Goal: Task Accomplishment & Management: Manage account settings

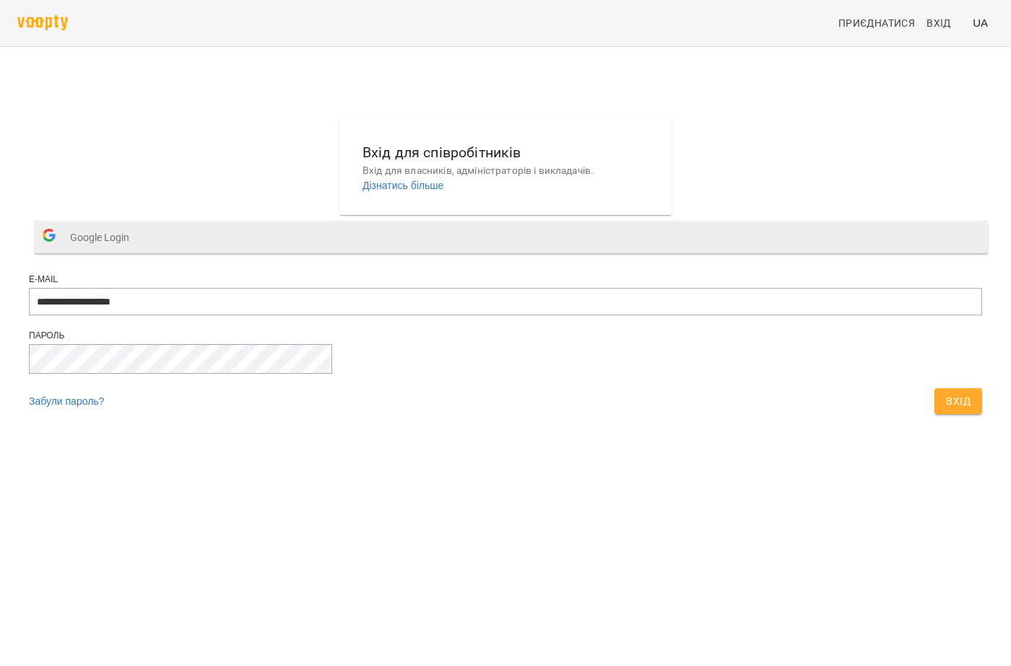
click at [136, 252] on span "Google Login" at bounding box center [103, 237] width 66 height 29
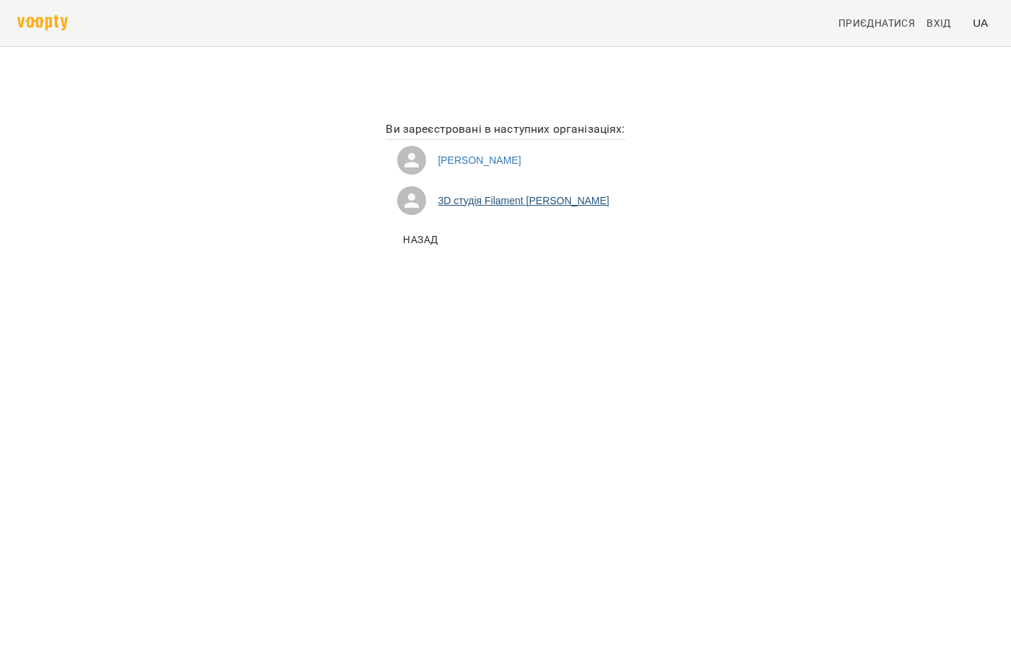
click at [466, 204] on li "3D студія Filament Софія Антонова" at bounding box center [505, 201] width 239 height 40
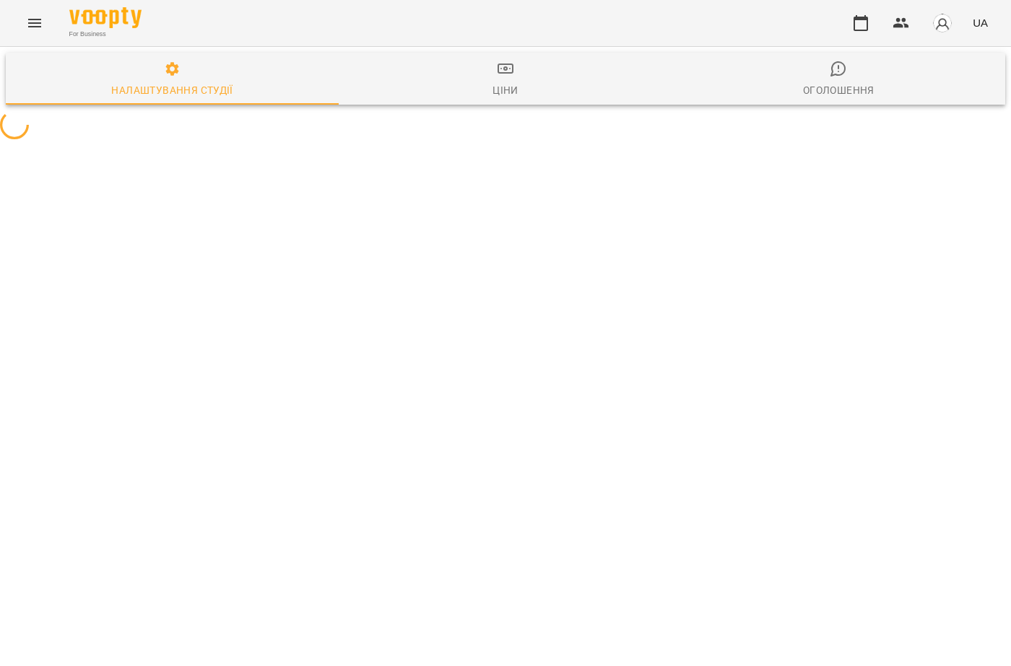
select select "**"
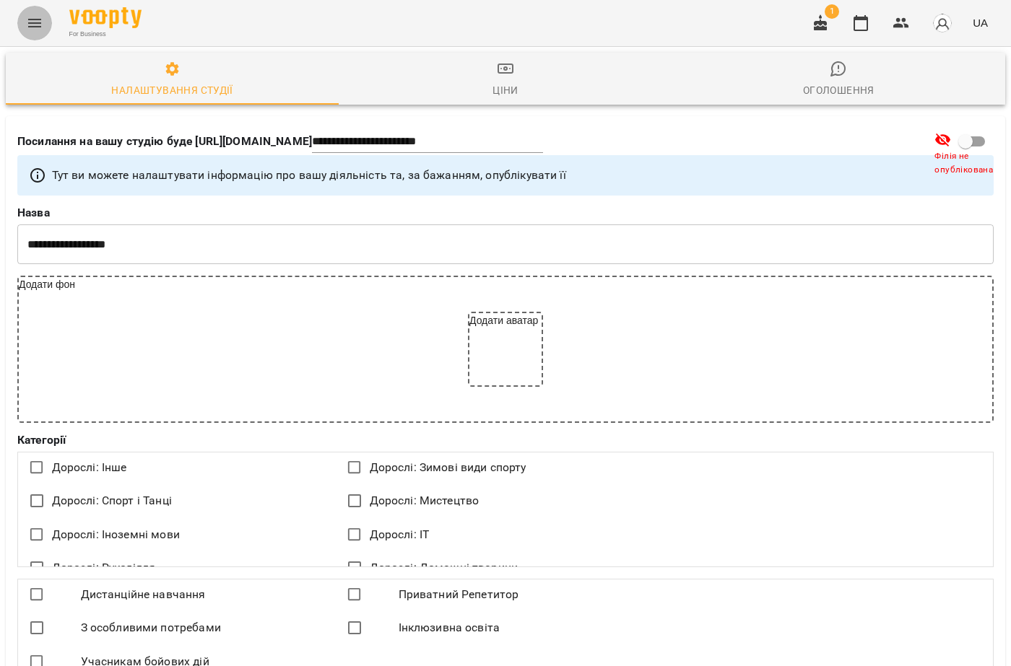
click at [38, 28] on icon "Menu" at bounding box center [34, 22] width 17 height 17
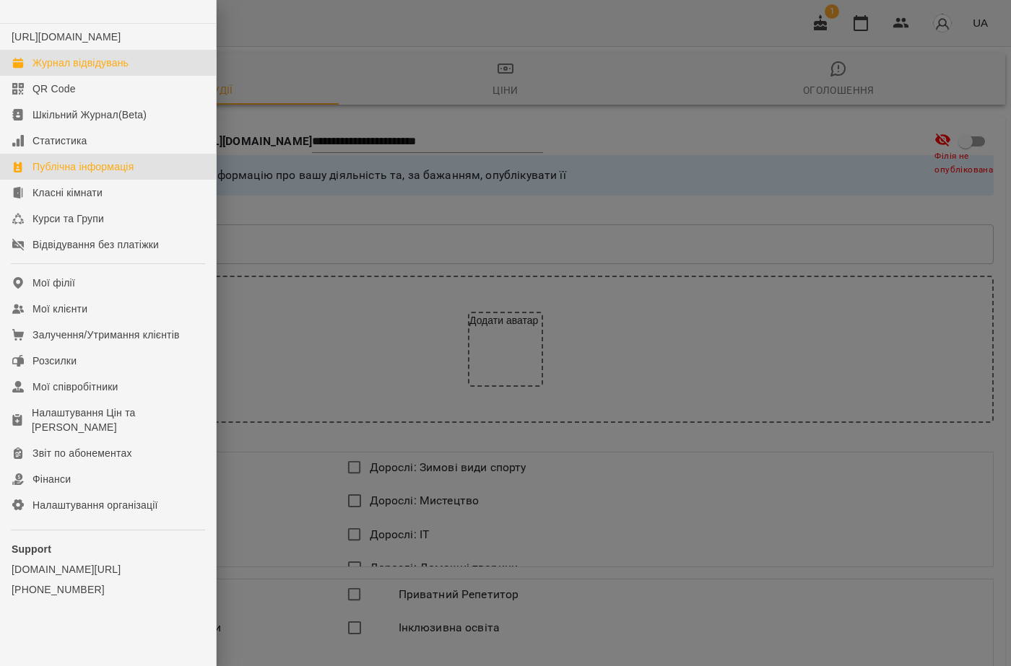
click at [63, 70] on div "Журнал відвідувань" at bounding box center [80, 63] width 96 height 14
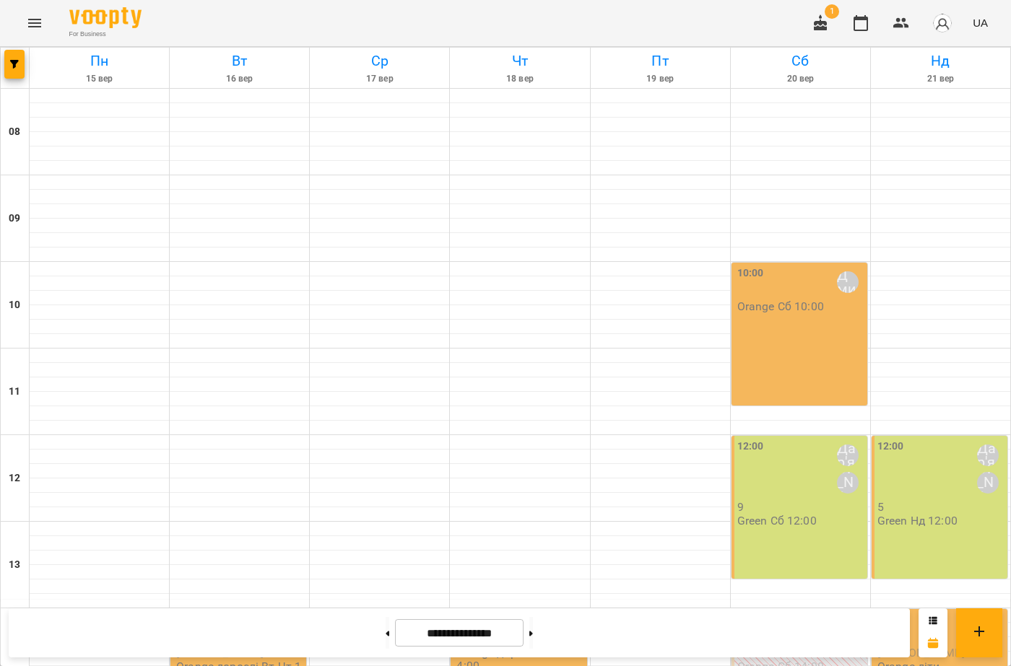
scroll to position [433, 0]
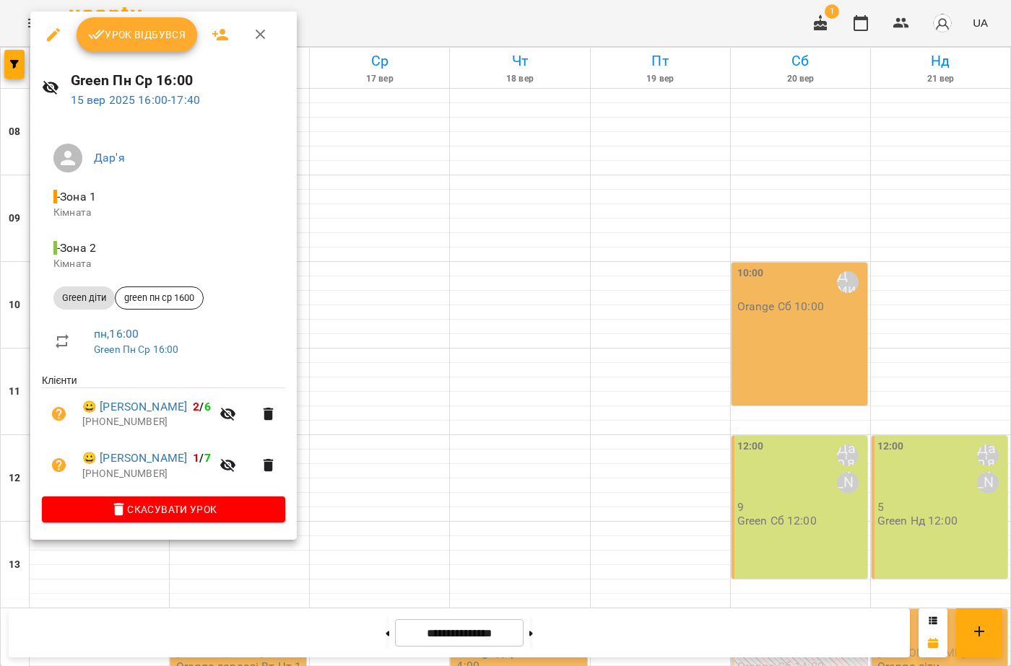
click at [149, 40] on span "Урок відбувся" at bounding box center [137, 34] width 98 height 17
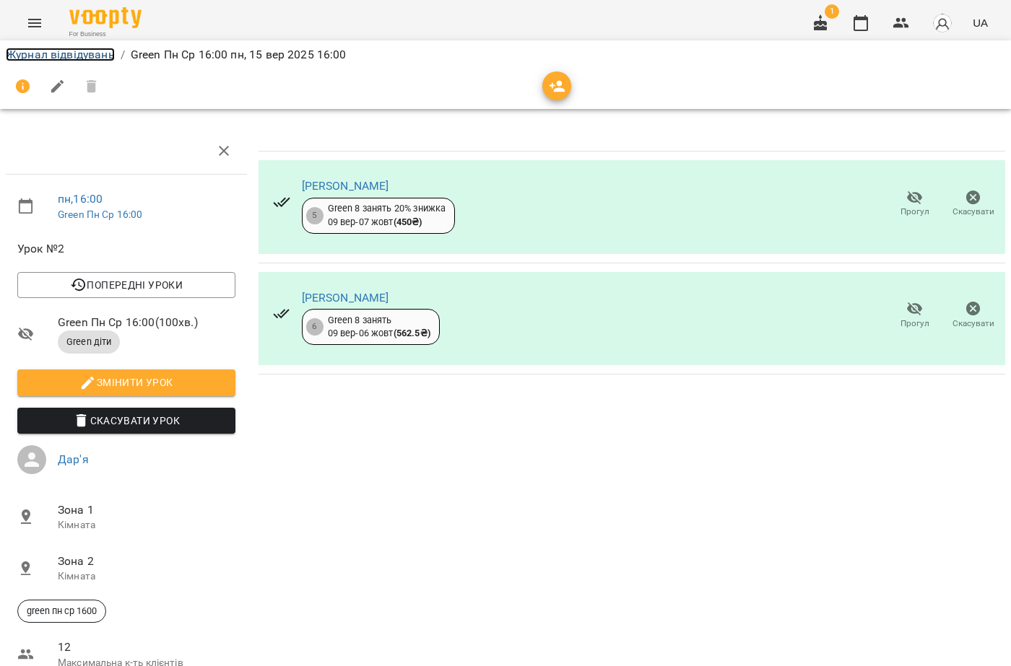
click at [72, 59] on link "Журнал відвідувань" at bounding box center [60, 55] width 109 height 14
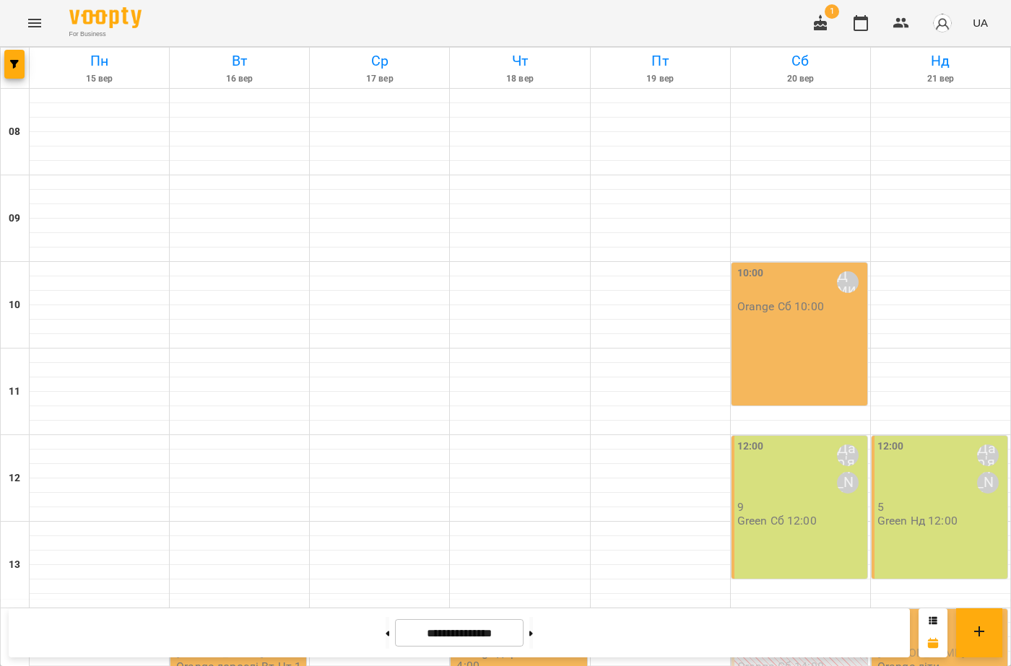
scroll to position [527, 0]
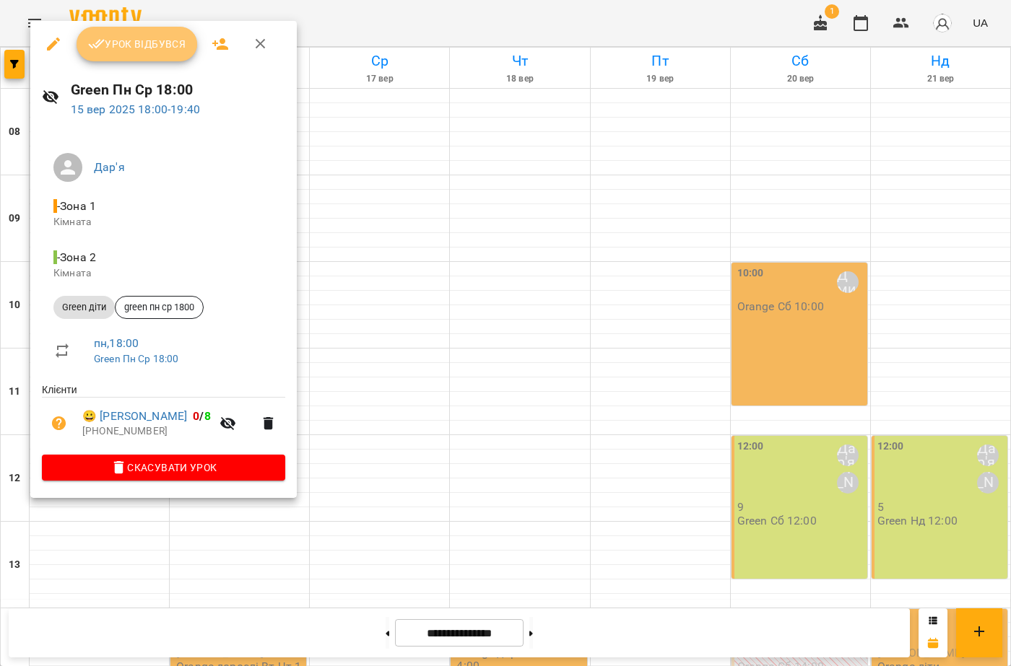
click at [105, 49] on span "Урок відбувся" at bounding box center [137, 43] width 98 height 17
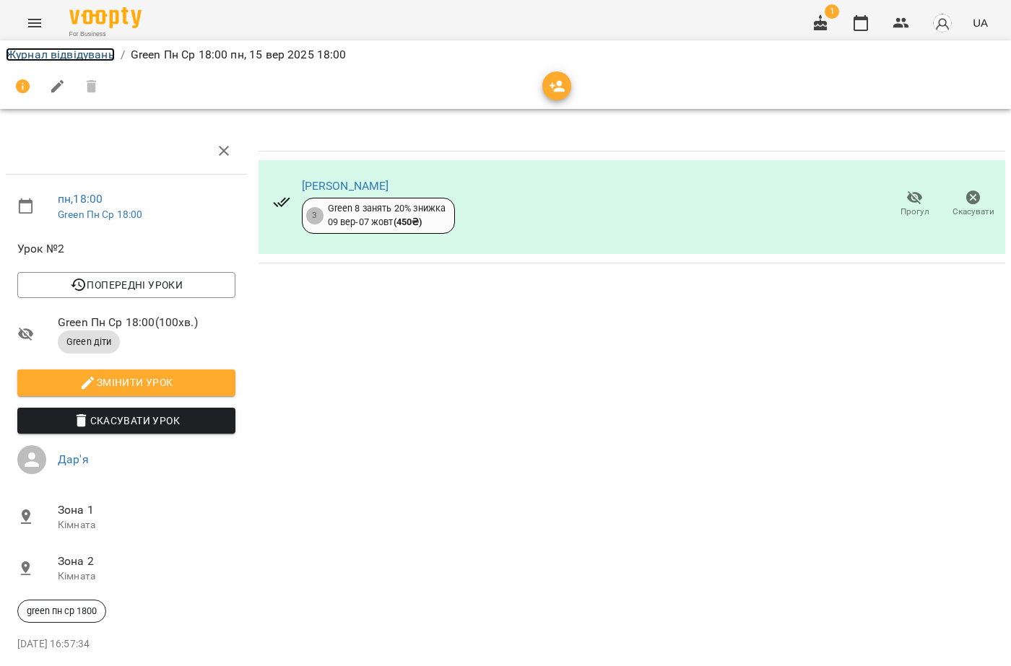
drag, startPoint x: 34, startPoint y: 49, endPoint x: 58, endPoint y: 81, distance: 39.7
click at [34, 48] on link "Журнал відвідувань" at bounding box center [60, 55] width 109 height 14
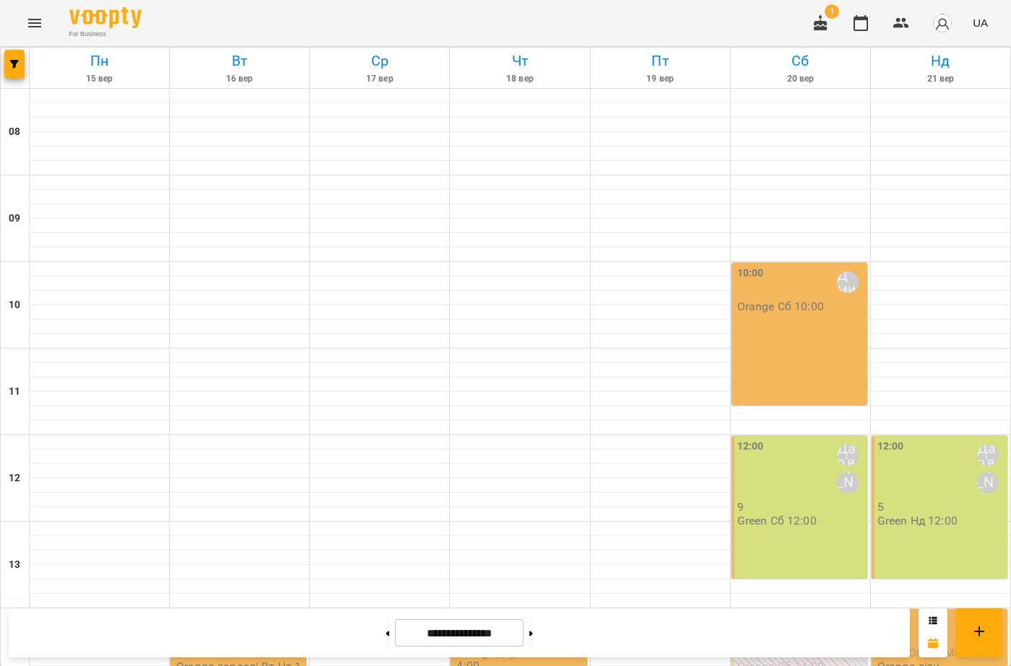
scroll to position [505, 0]
click at [225, 661] on p "Orange дорослі Вт Чт 14:00" at bounding box center [239, 673] width 127 height 25
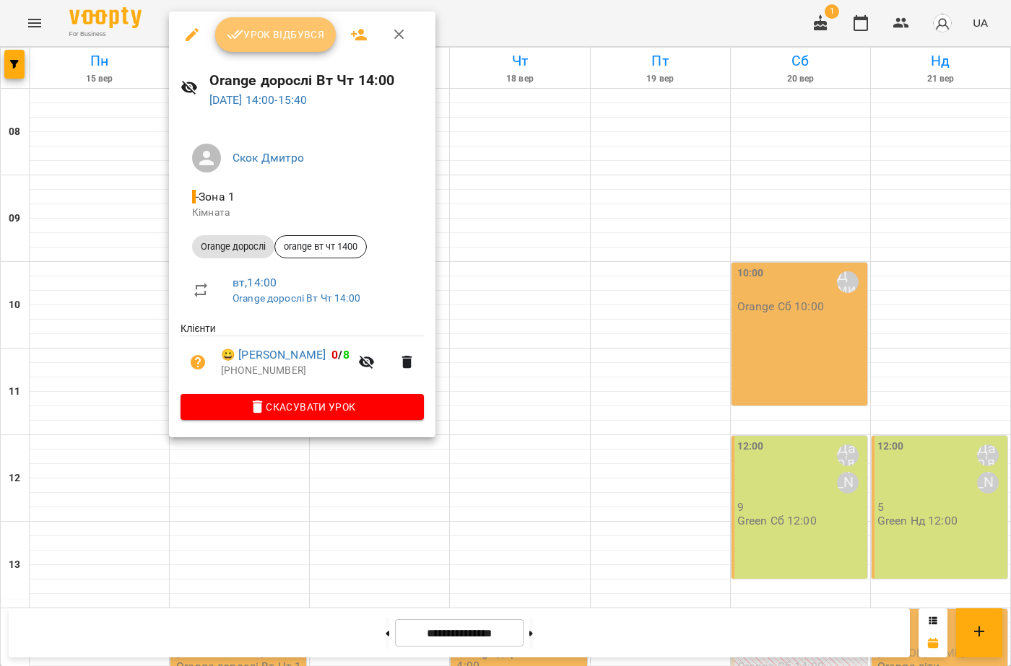
click at [259, 27] on span "Урок відбувся" at bounding box center [276, 34] width 98 height 17
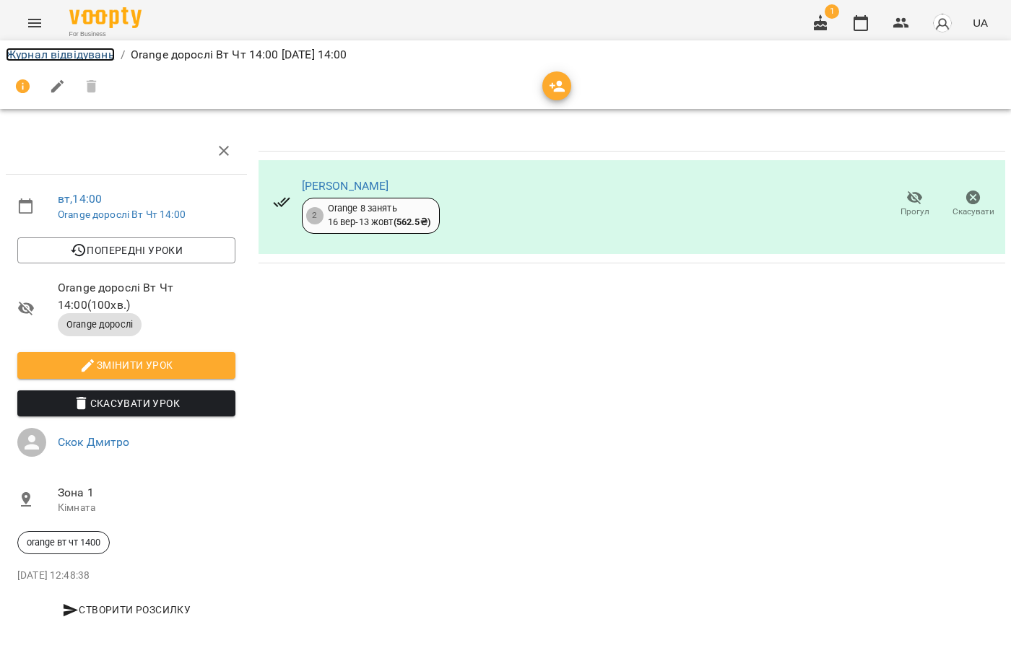
click at [18, 54] on link "Журнал відвідувань" at bounding box center [60, 55] width 109 height 14
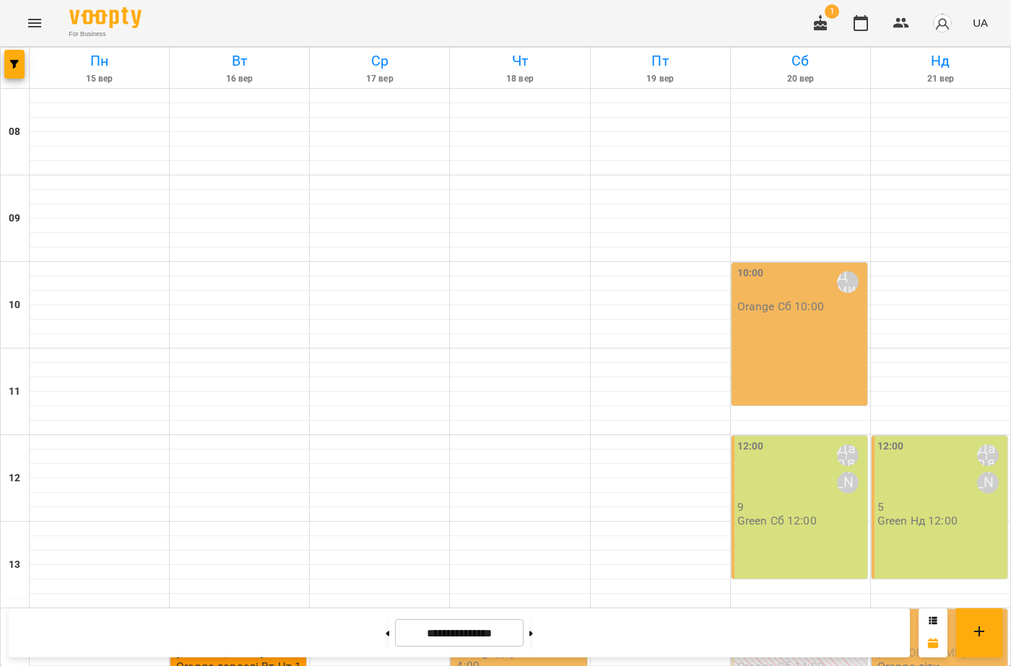
scroll to position [527, 0]
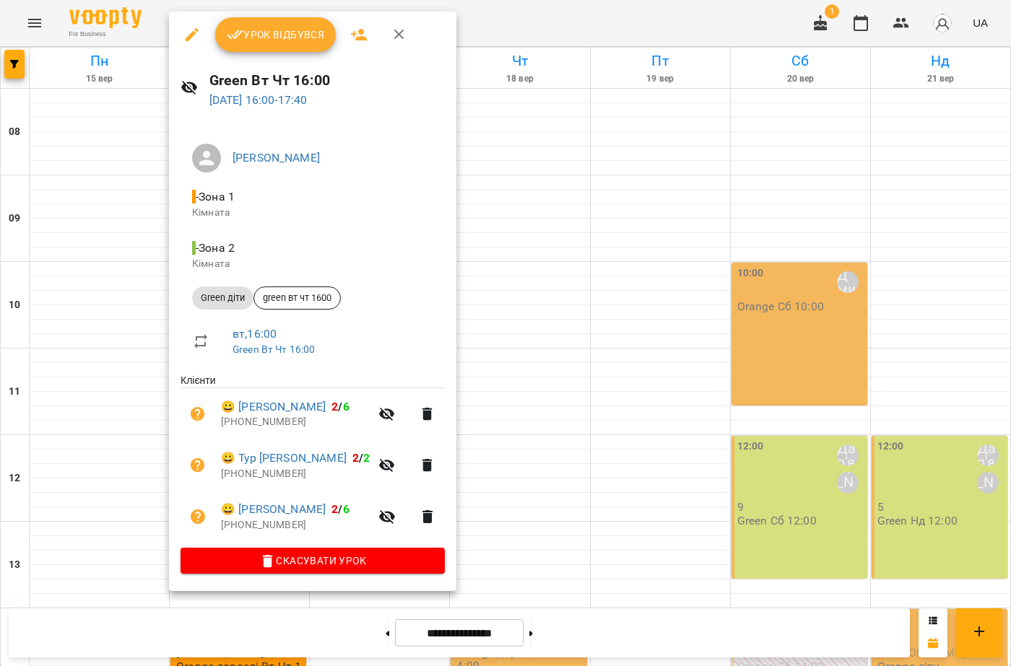
click at [602, 236] on div at bounding box center [505, 333] width 1011 height 666
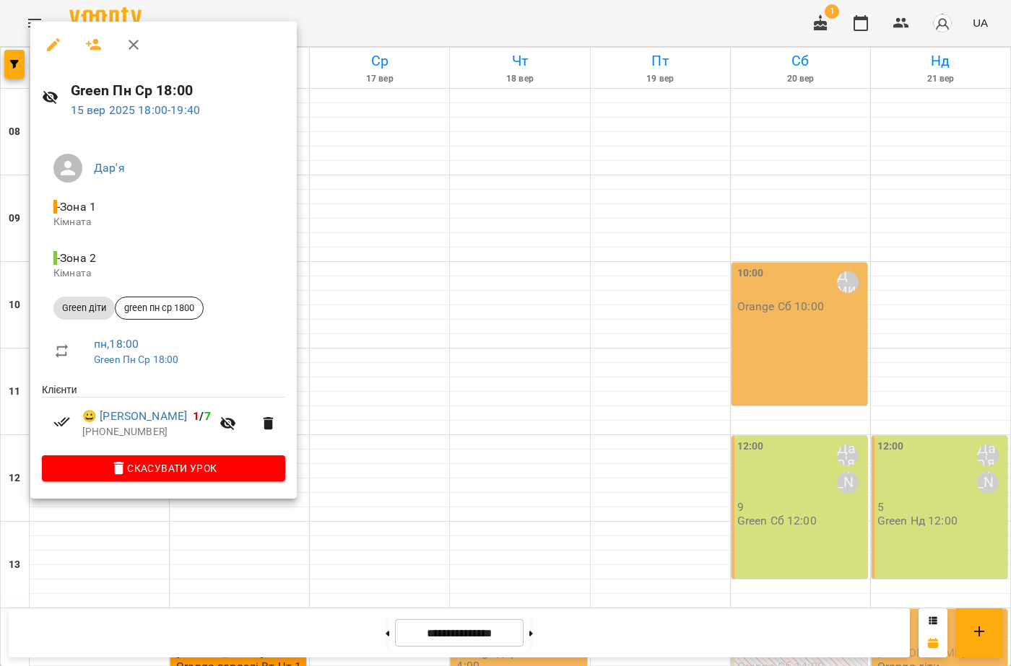
click at [511, 263] on div at bounding box center [505, 333] width 1011 height 666
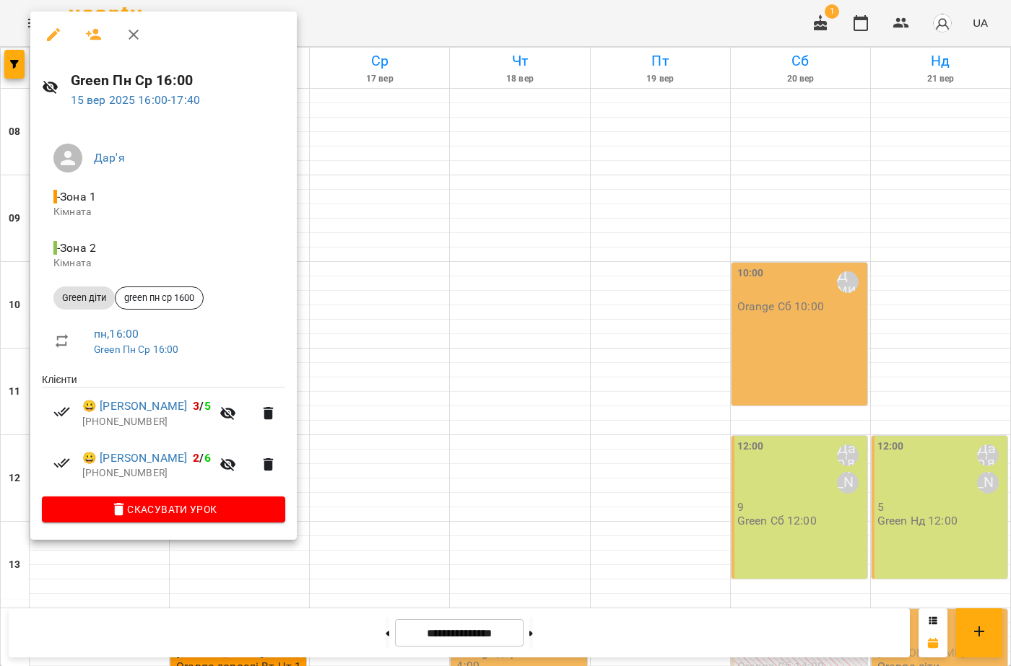
click at [407, 181] on div at bounding box center [505, 333] width 1011 height 666
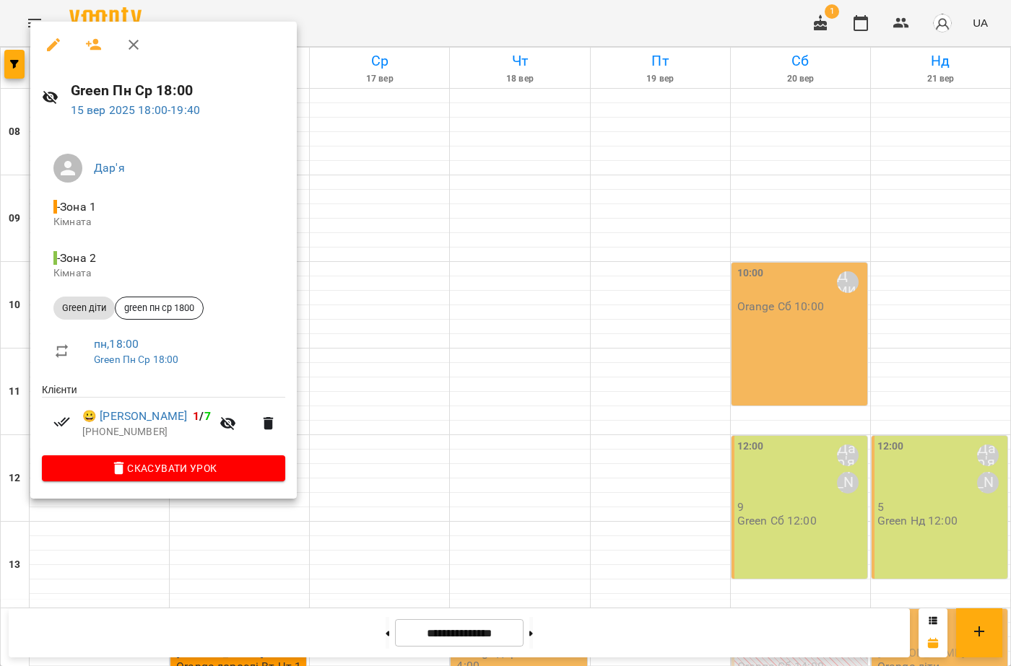
click at [422, 186] on div at bounding box center [505, 333] width 1011 height 666
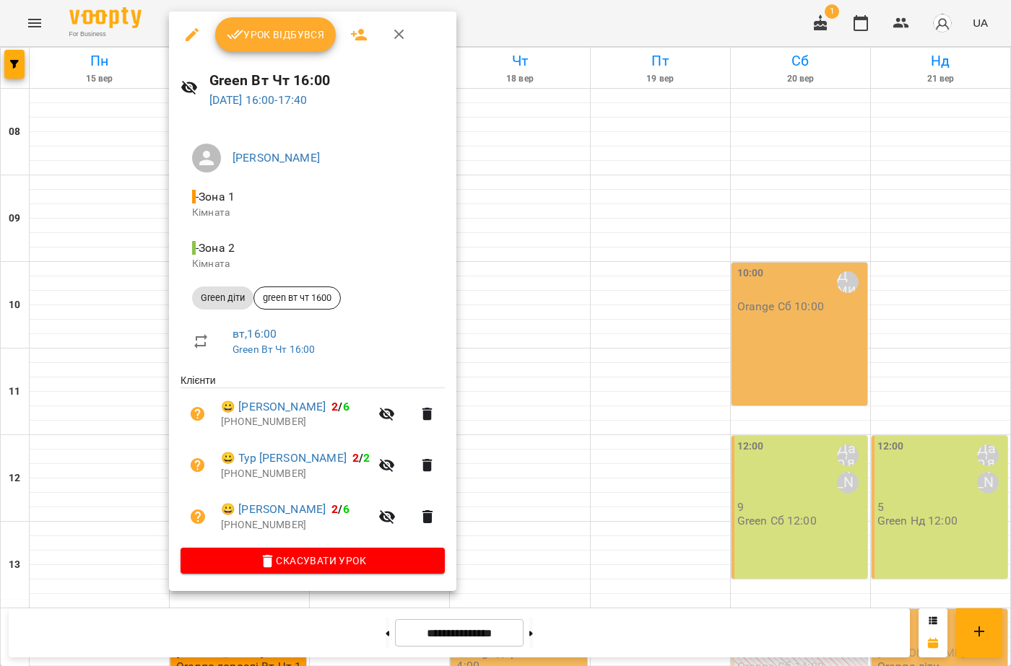
click at [712, 378] on div at bounding box center [505, 333] width 1011 height 666
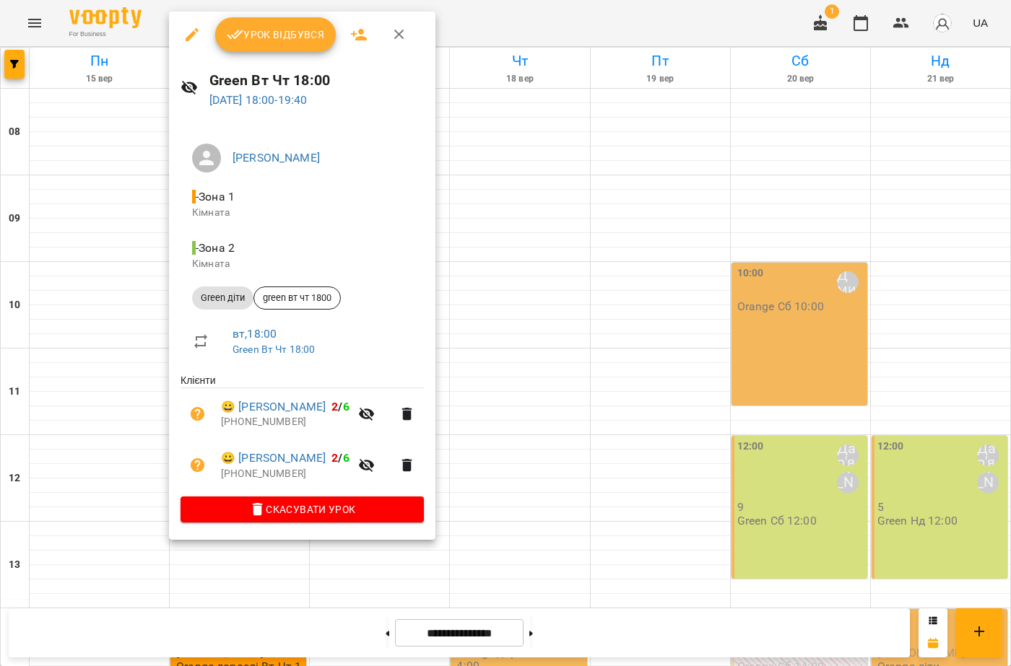
click at [686, 258] on div at bounding box center [505, 333] width 1011 height 666
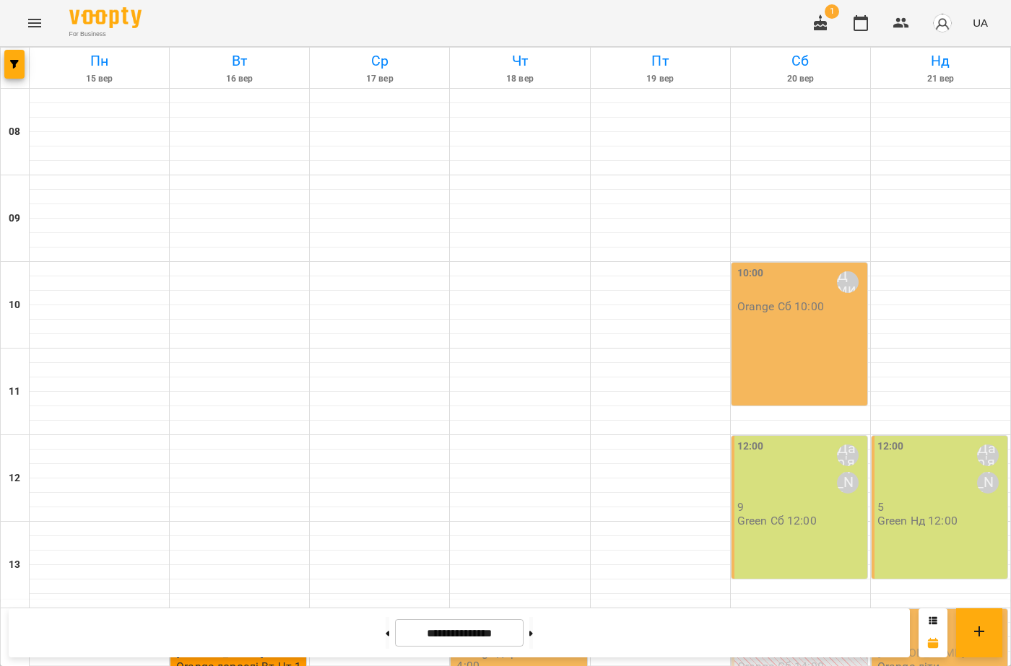
click at [828, 22] on icon "button" at bounding box center [820, 22] width 17 height 17
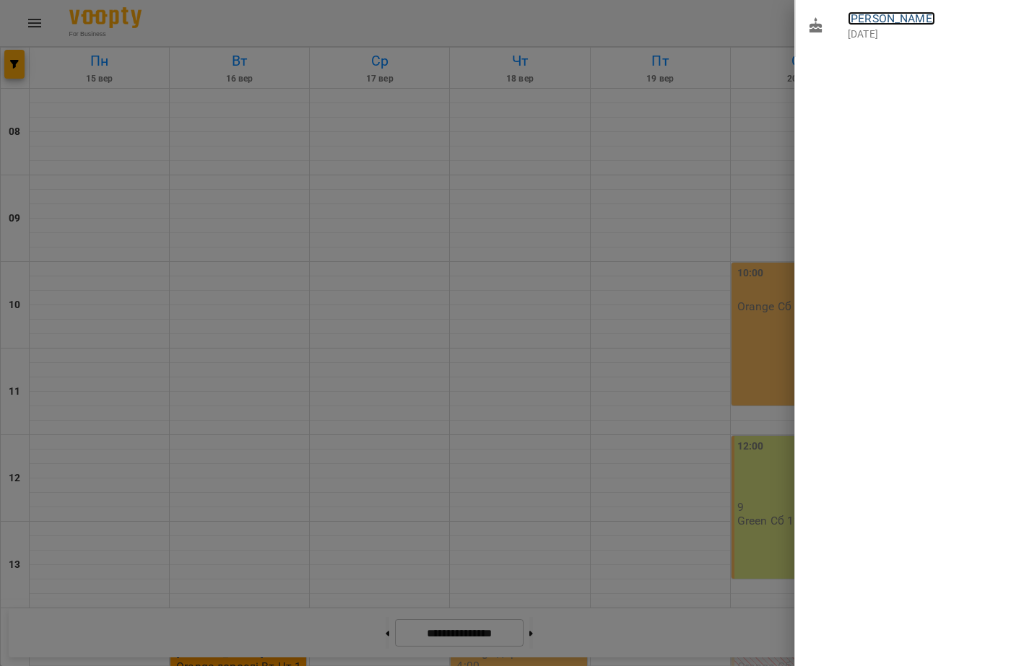
click at [896, 20] on link "[PERSON_NAME]" at bounding box center [891, 19] width 87 height 14
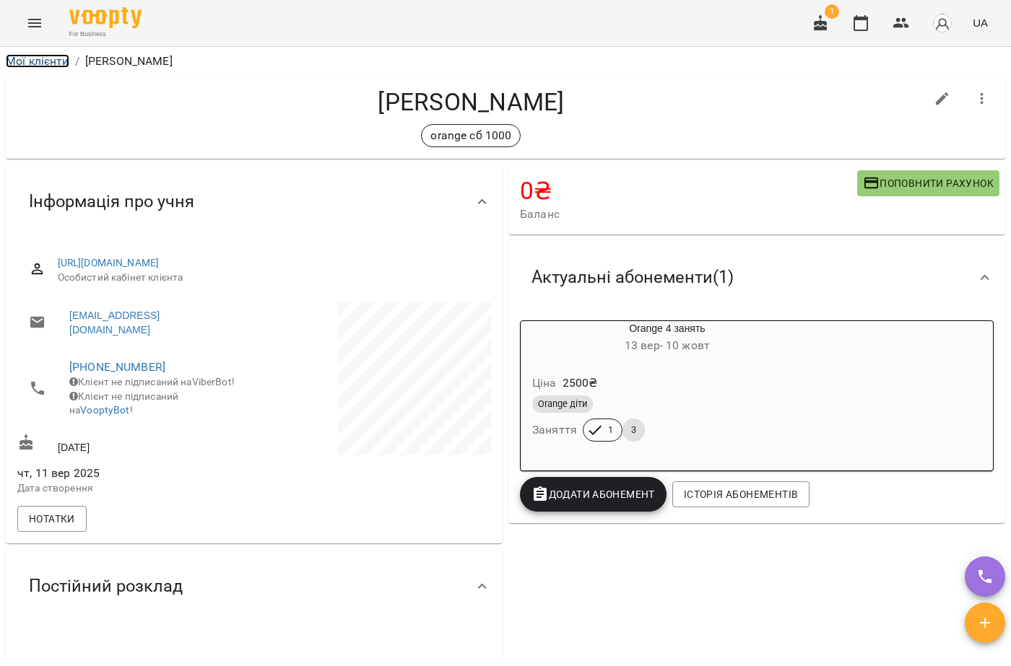
click at [36, 58] on link "Мої клієнти" at bounding box center [38, 61] width 64 height 14
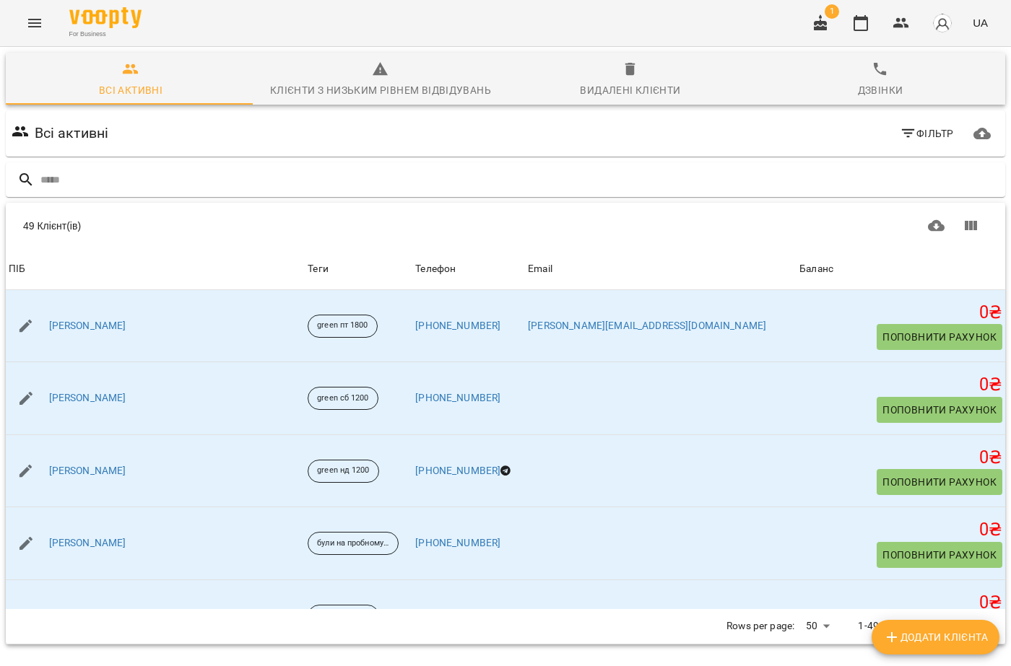
click at [22, 21] on button "Menu" at bounding box center [34, 23] width 35 height 35
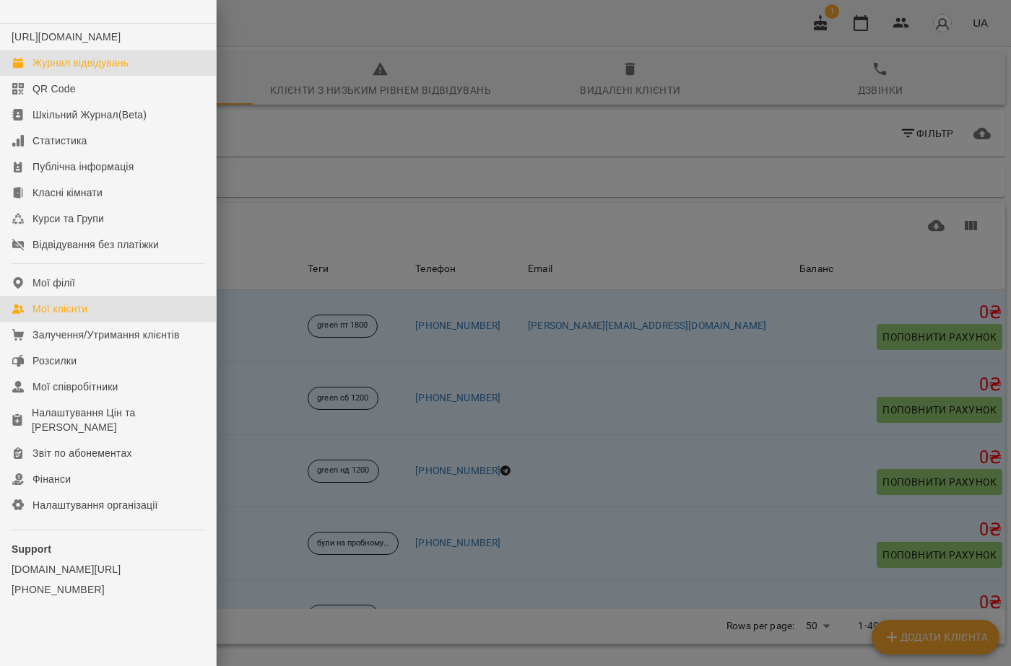
click at [79, 70] on div "Журнал відвідувань" at bounding box center [80, 63] width 96 height 14
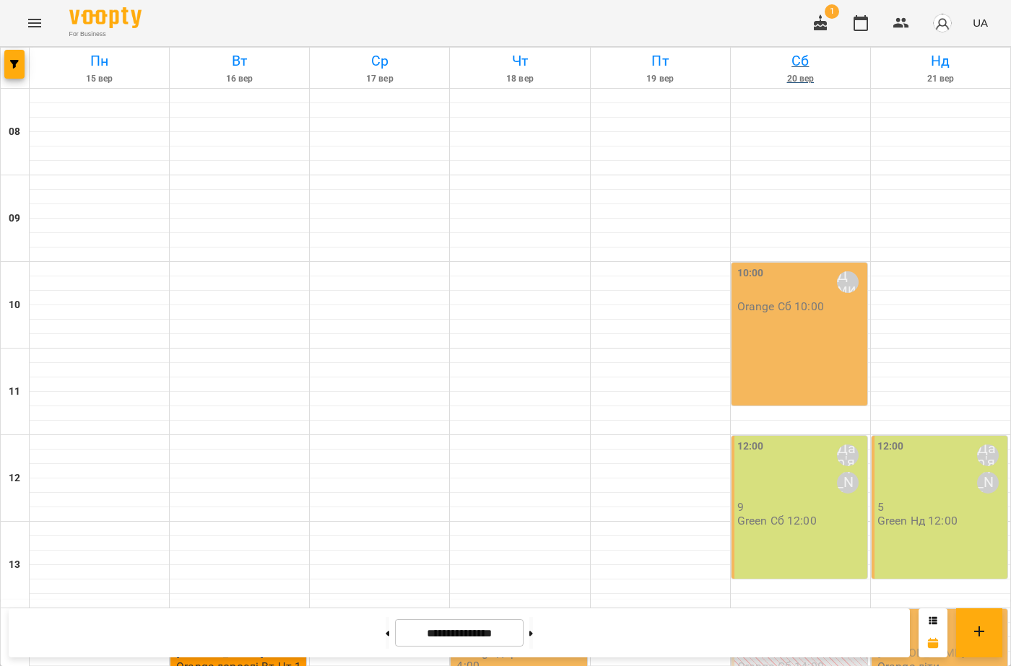
scroll to position [527, 0]
click at [824, 27] on icon "button" at bounding box center [820, 22] width 13 height 16
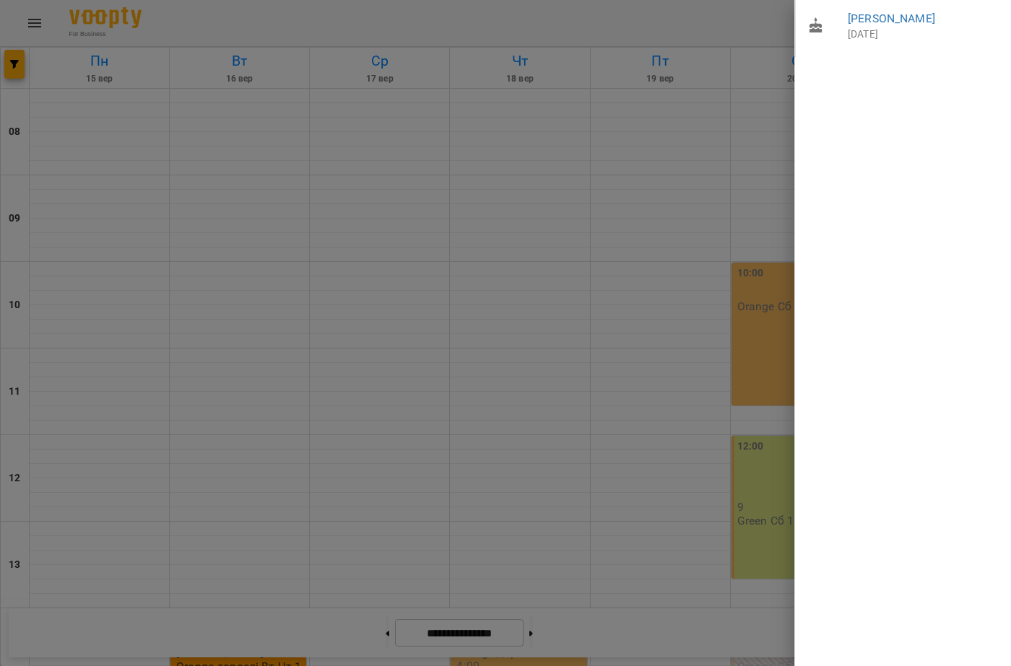
click at [363, 200] on div at bounding box center [505, 333] width 1011 height 666
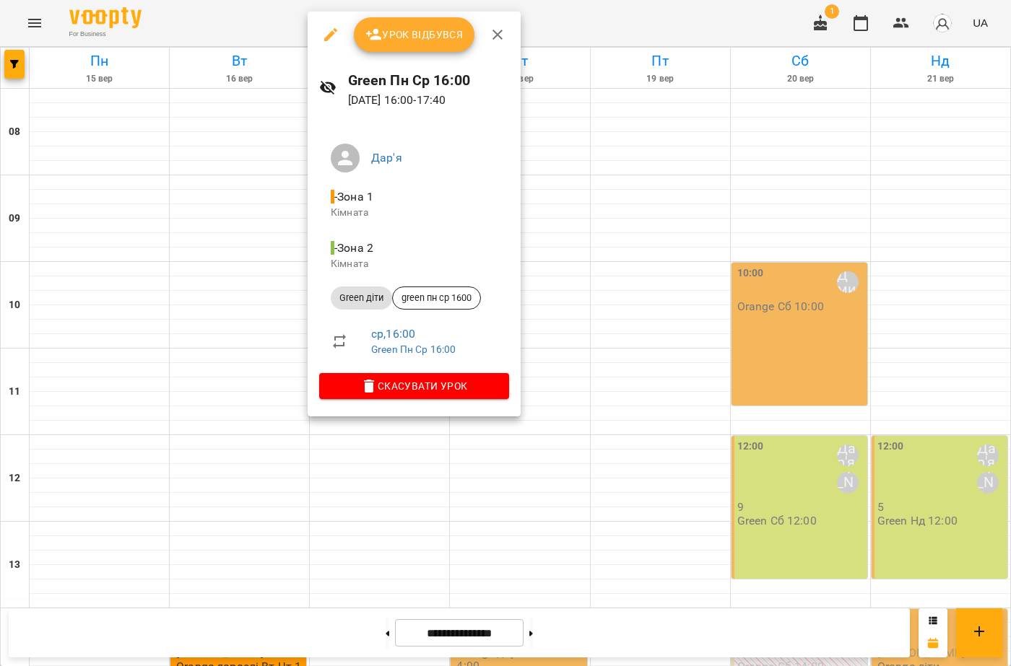
click at [262, 492] on div at bounding box center [505, 333] width 1011 height 666
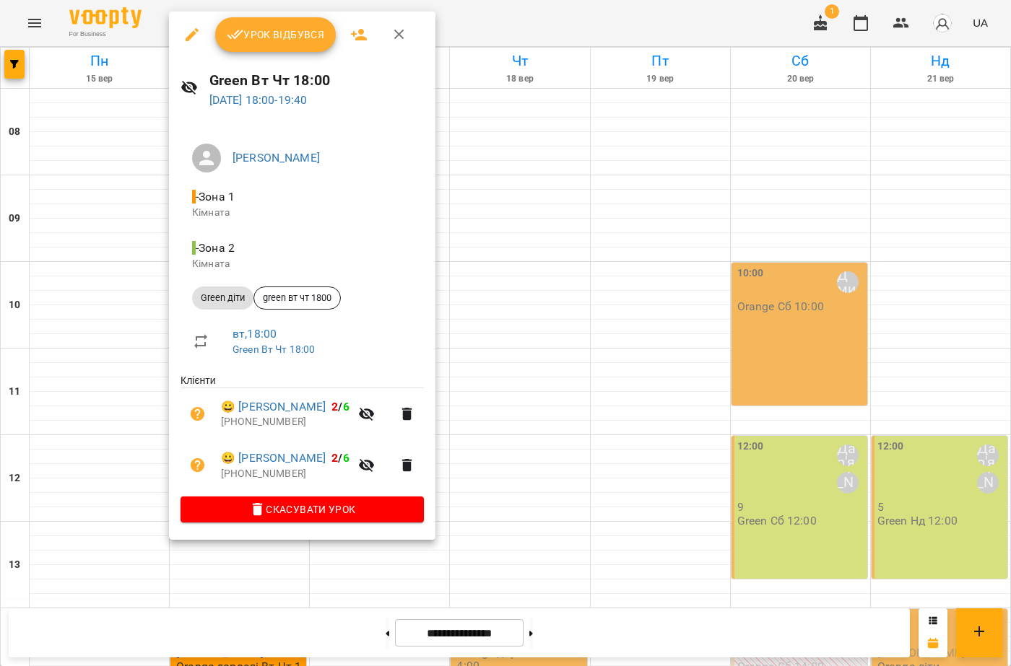
click at [617, 316] on div at bounding box center [505, 333] width 1011 height 666
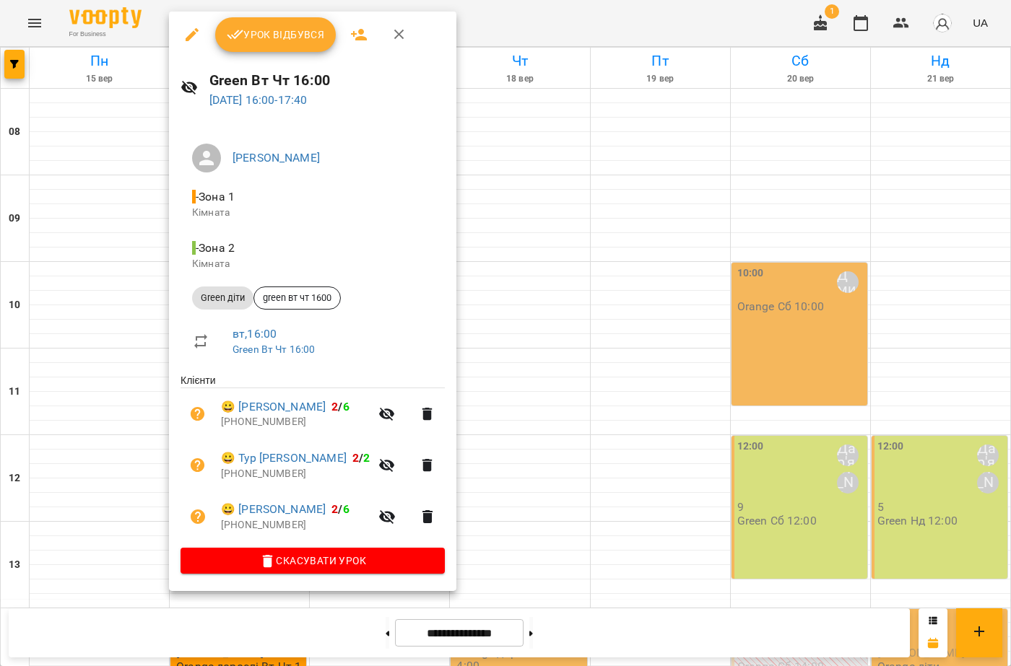
click at [685, 317] on div at bounding box center [505, 333] width 1011 height 666
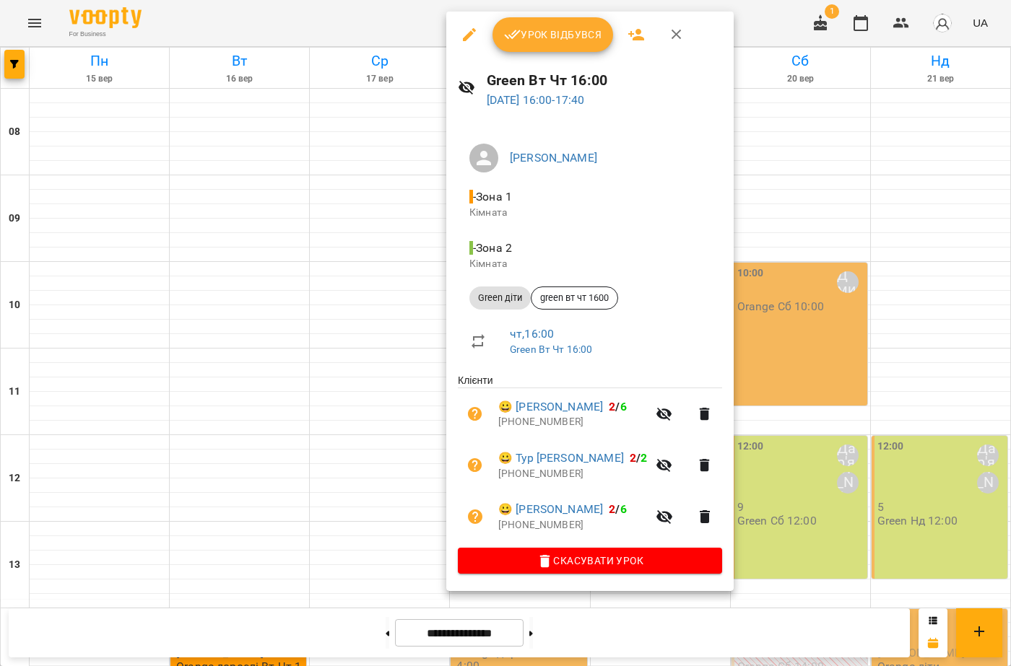
drag, startPoint x: 807, startPoint y: 230, endPoint x: 807, endPoint y: 199, distance: 30.3
click at [807, 230] on div at bounding box center [505, 333] width 1011 height 666
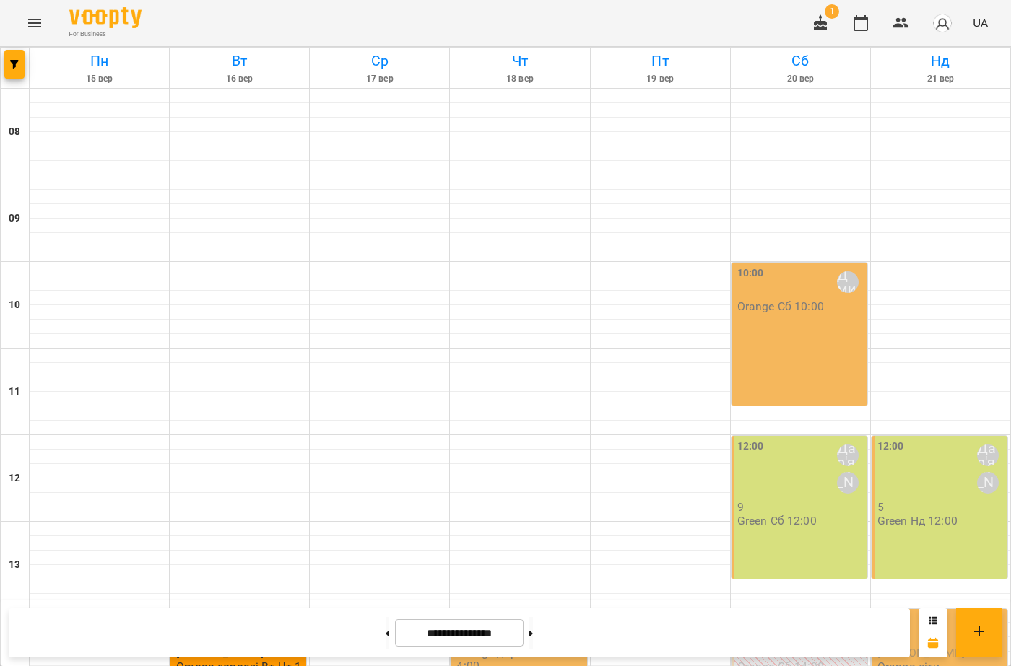
click at [824, 27] on icon "button" at bounding box center [820, 22] width 13 height 16
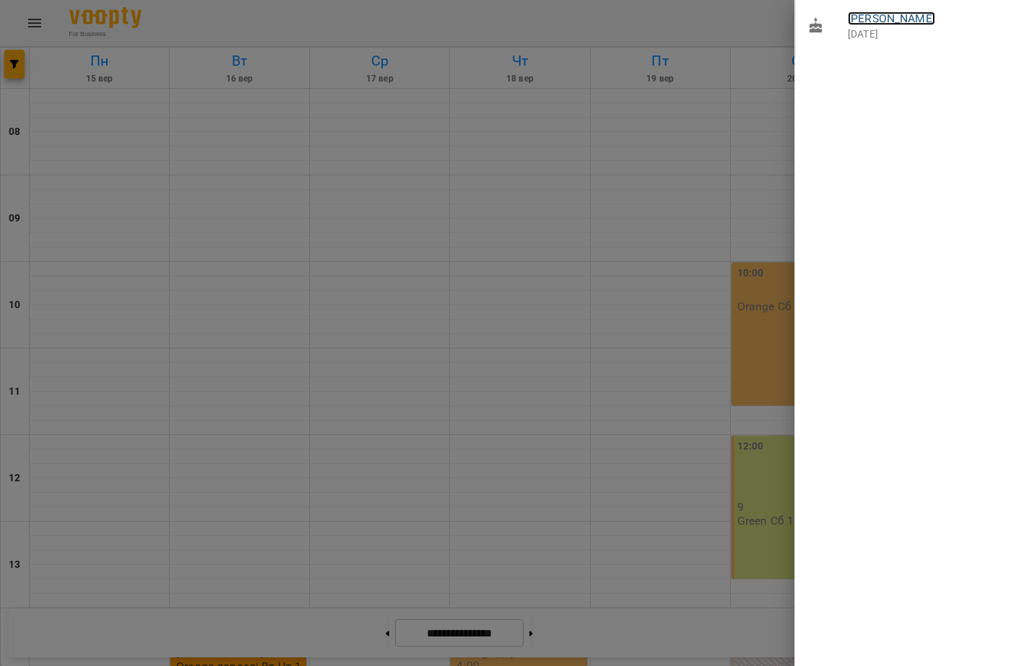
click at [886, 21] on link "[PERSON_NAME]" at bounding box center [891, 19] width 87 height 14
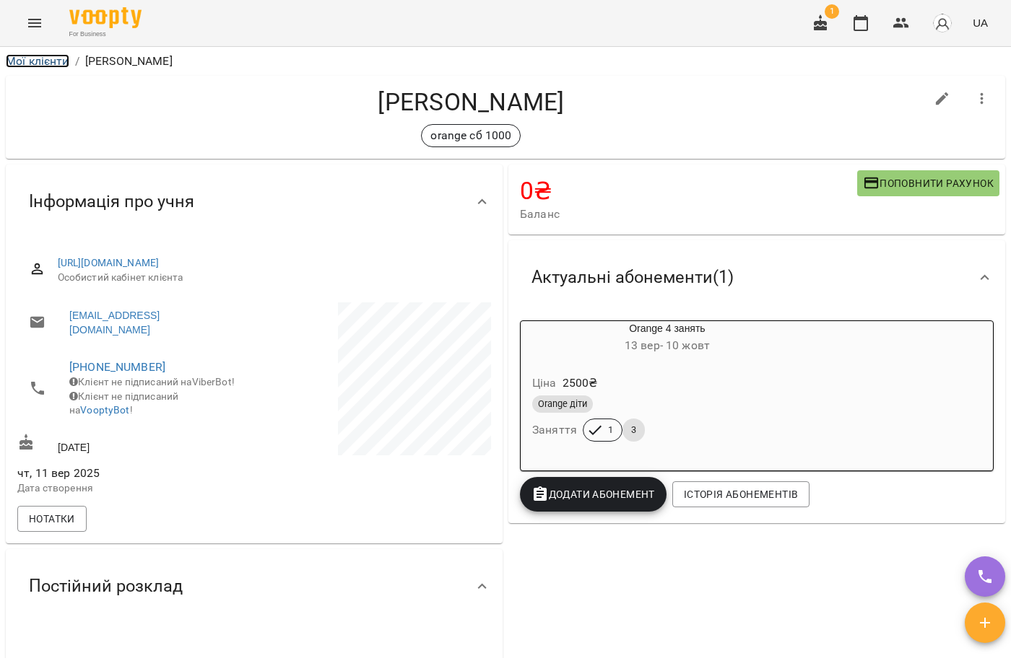
click at [32, 66] on link "Мої клієнти" at bounding box center [38, 61] width 64 height 14
